Goal: Entertainment & Leisure: Consume media (video, audio)

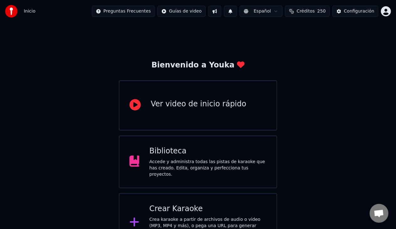
click at [158, 146] on div "Biblioteca Accede y administra todas las pistas de karaoke que has creado. Edit…" at bounding box center [198, 161] width 158 height 53
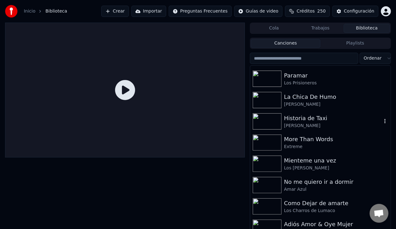
scroll to position [253, 0]
click at [328, 143] on div "More Than Words" at bounding box center [333, 139] width 98 height 9
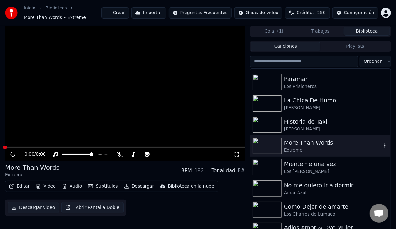
click at [328, 143] on div "More Than Words" at bounding box center [333, 142] width 98 height 9
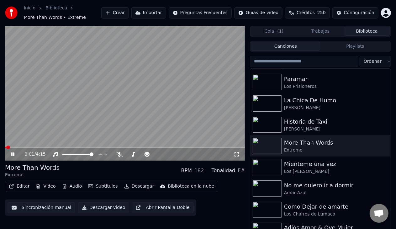
click at [118, 157] on div "0:01 / 4:15" at bounding box center [128, 154] width 209 height 6
click at [119, 155] on icon at bounding box center [119, 154] width 6 height 5
click at [242, 156] on div "0:05 / 4:15" at bounding box center [125, 154] width 235 height 6
click at [240, 155] on div "0:07 / 4:15" at bounding box center [125, 154] width 235 height 6
click at [237, 154] on icon at bounding box center [237, 154] width 6 height 5
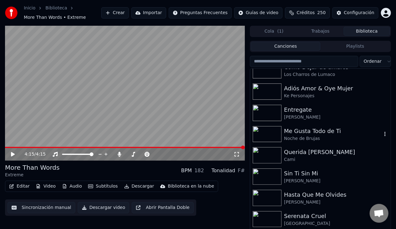
scroll to position [394, 0]
